Goal: Navigation & Orientation: Find specific page/section

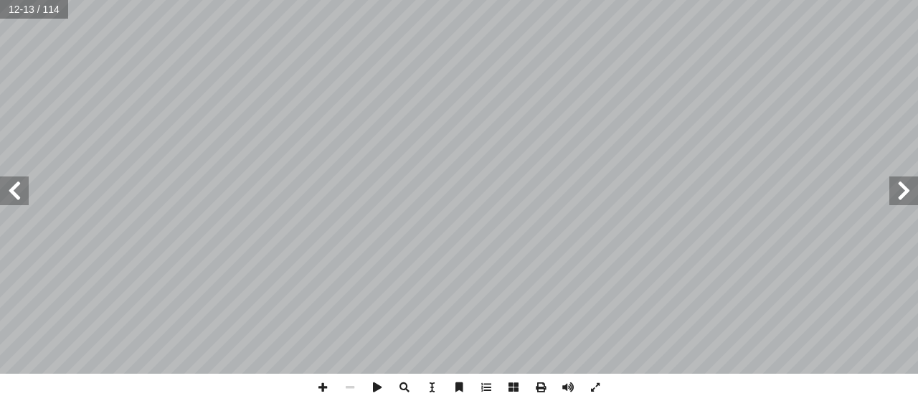
click at [902, 181] on span at bounding box center [903, 190] width 29 height 29
click at [15, 199] on span at bounding box center [14, 190] width 29 height 29
click at [328, 381] on span at bounding box center [322, 387] width 27 height 27
click at [323, 386] on span at bounding box center [322, 387] width 27 height 27
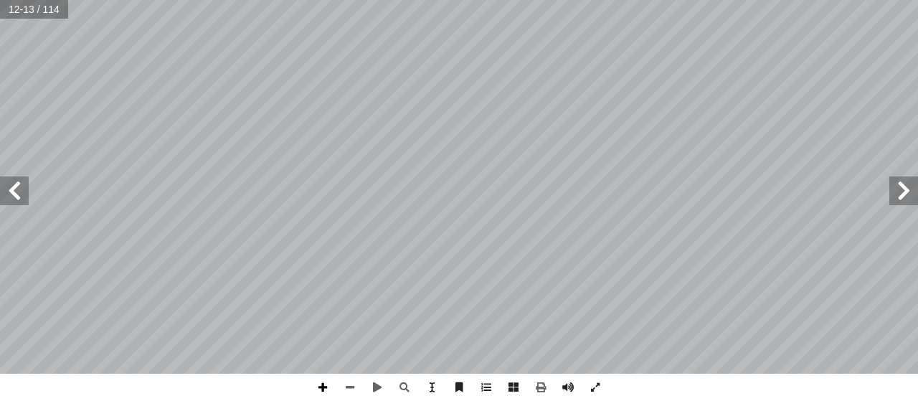
click at [323, 386] on span at bounding box center [322, 387] width 27 height 27
drag, startPoint x: 313, startPoint y: 382, endPoint x: 336, endPoint y: 389, distance: 24.0
click at [336, 389] on div at bounding box center [459, 387] width 300 height 27
click at [321, 384] on span at bounding box center [322, 387] width 27 height 27
click at [328, 387] on span at bounding box center [322, 387] width 27 height 27
